Goal: Task Accomplishment & Management: Manage account settings

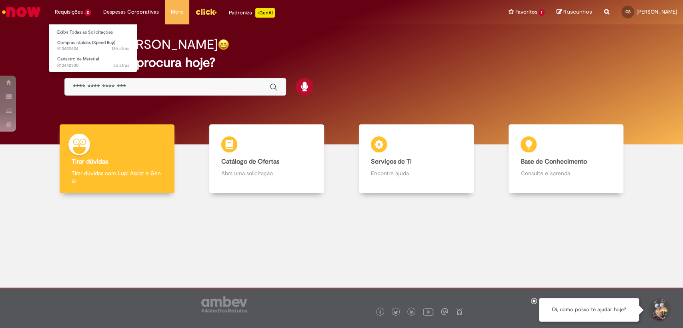
click at [89, 53] on li "Cadastro de Material 3d atrás 3 dias atrás R13442930" at bounding box center [93, 61] width 88 height 16
click at [93, 50] on span "18h atrás 18 horas atrás R13452604" at bounding box center [93, 49] width 72 height 6
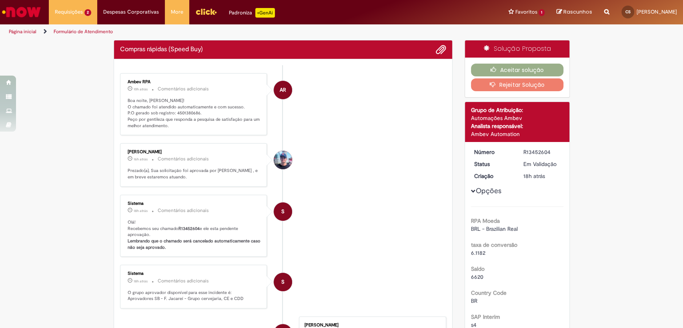
click at [178, 114] on p "Boa noite, [PERSON_NAME]! O chamado foi atendido automaticamente e com sucesso.…" at bounding box center [194, 114] width 133 height 32
copy p "4501380686"
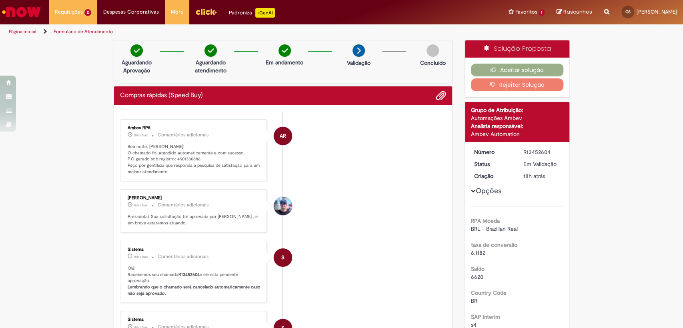
click at [166, 164] on p "Boa noite, [PERSON_NAME]! O chamado foi atendido automaticamente e com sucesso.…" at bounding box center [194, 160] width 133 height 32
click at [520, 70] on button "Aceitar solução" at bounding box center [517, 70] width 92 height 13
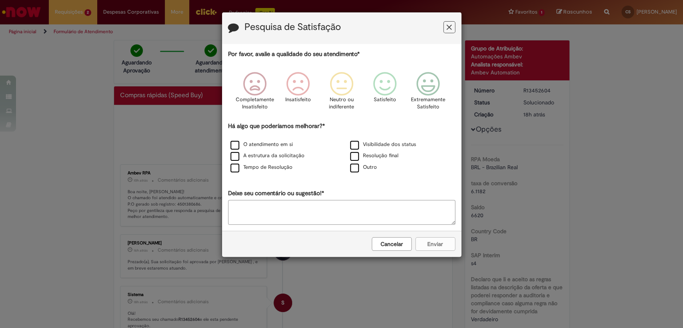
click at [449, 27] on icon "Feedback" at bounding box center [448, 27] width 5 height 8
